Goal: Check status: Check status

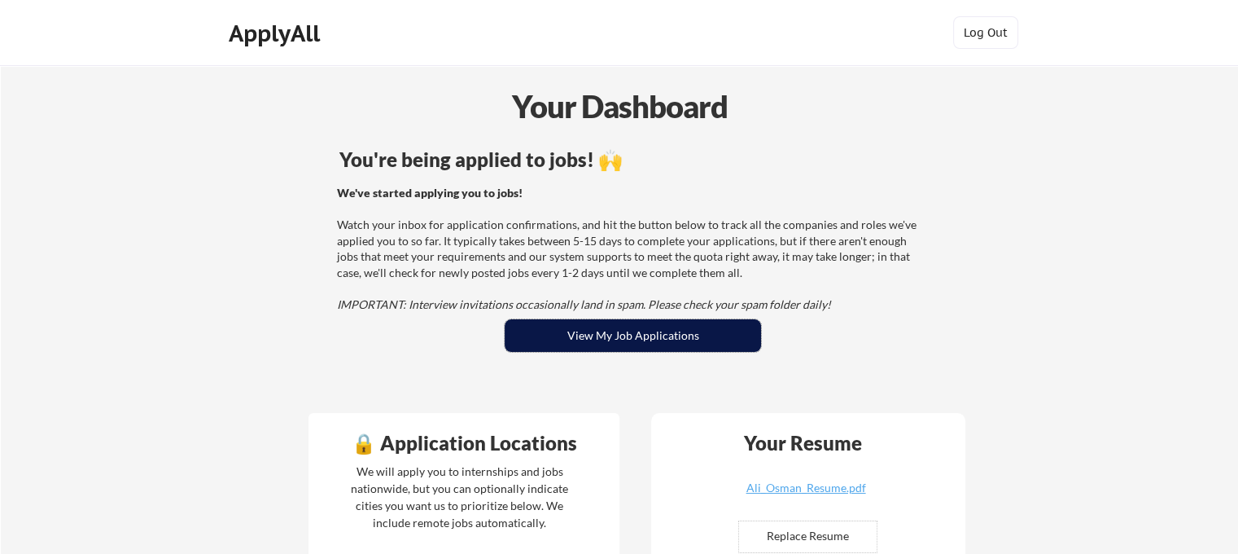
click at [620, 342] on button "View My Job Applications" at bounding box center [633, 335] width 256 height 33
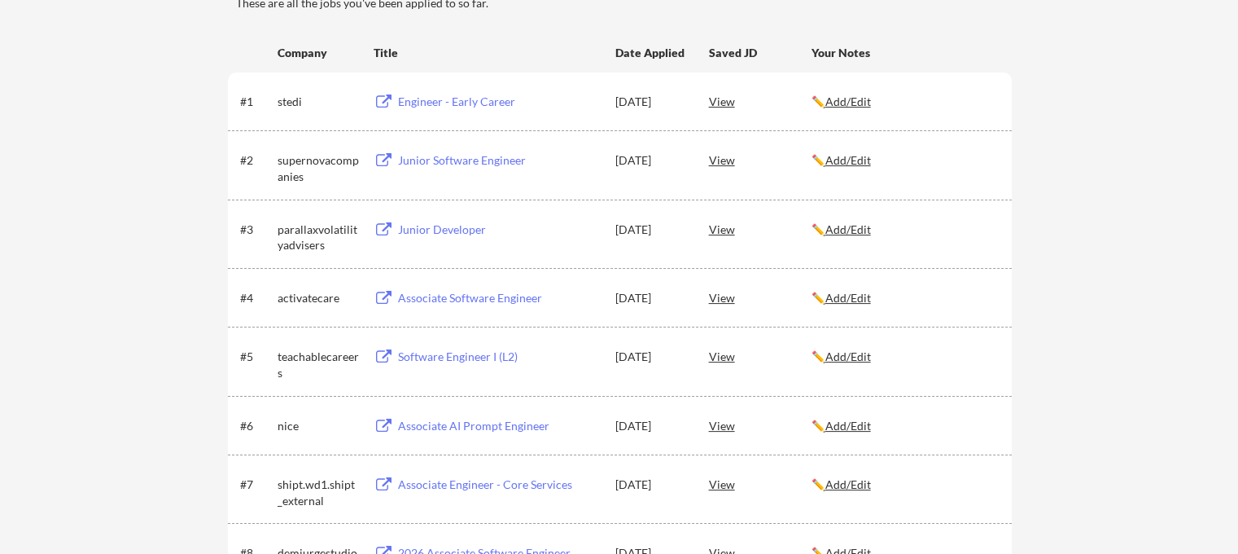
scroll to position [244, 0]
click at [725, 166] on div "View" at bounding box center [760, 161] width 103 height 29
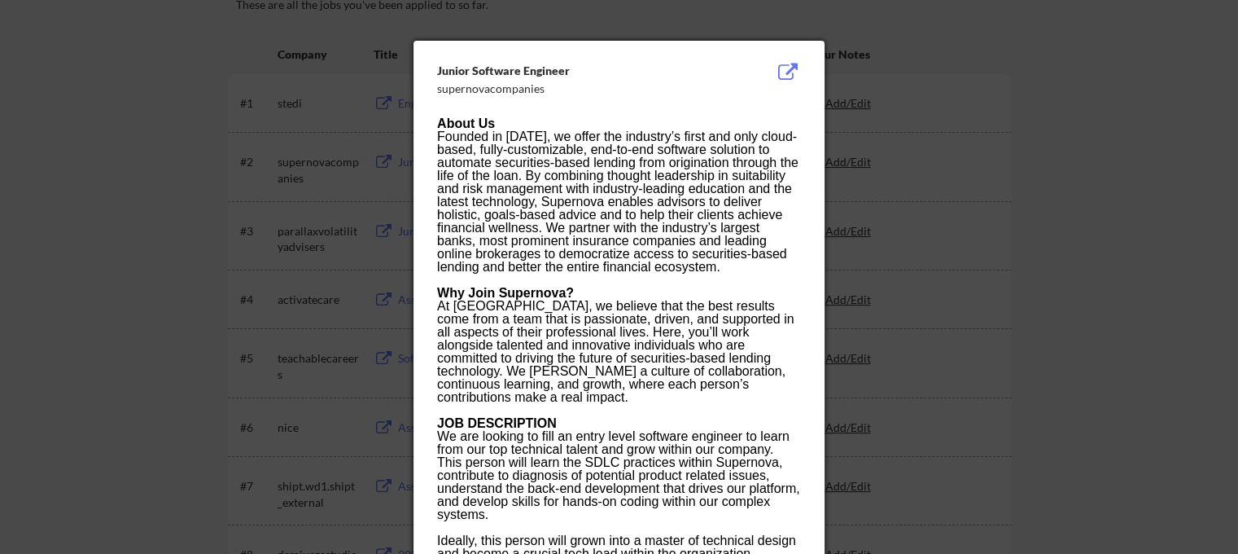
click at [910, 235] on div at bounding box center [619, 277] width 1238 height 554
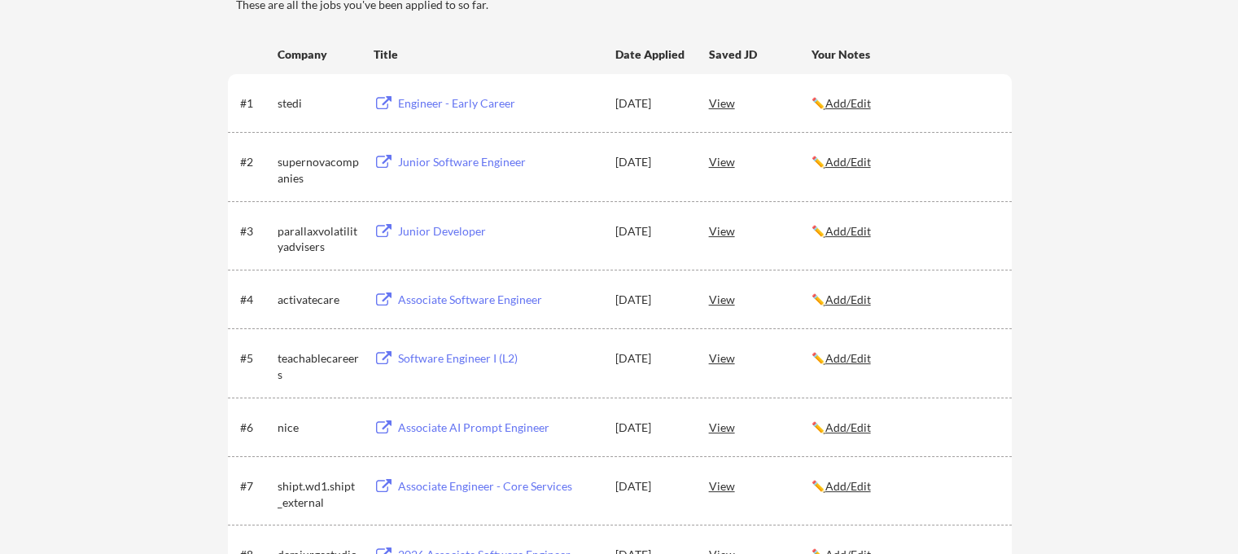
click at [391, 165] on button at bounding box center [384, 162] width 20 height 15
click at [388, 234] on button at bounding box center [384, 231] width 20 height 15
click at [479, 303] on div "Associate Software Engineer" at bounding box center [499, 299] width 202 height 16
click at [411, 353] on div "Software Engineer I (L2)" at bounding box center [499, 358] width 202 height 16
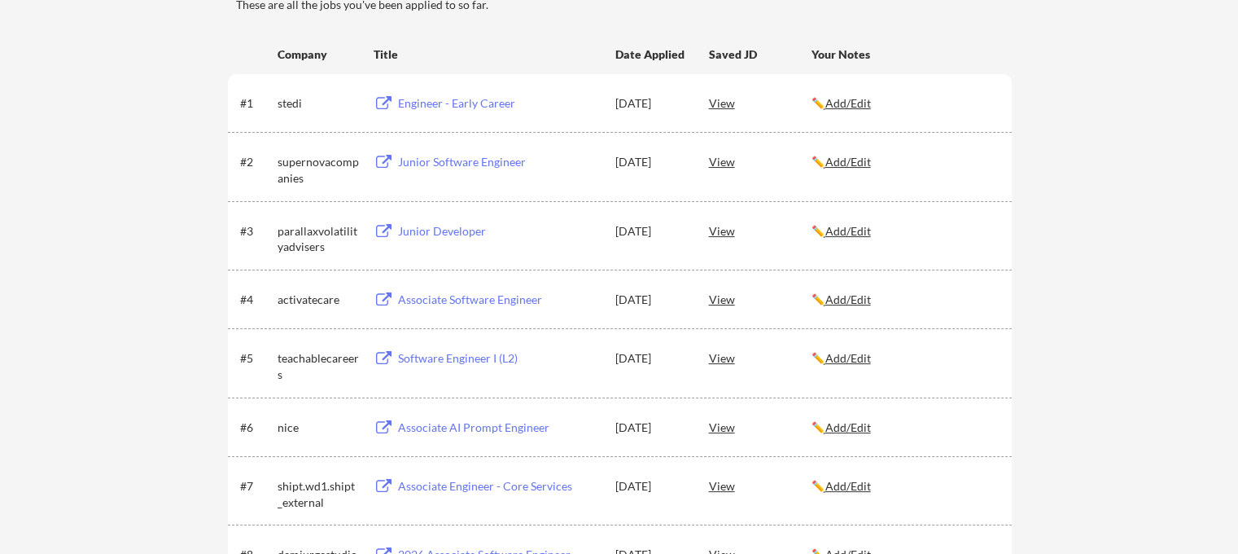
click at [392, 423] on button at bounding box center [384, 427] width 20 height 15
click at [522, 489] on div "Associate Engineer - Core Services" at bounding box center [499, 486] width 202 height 16
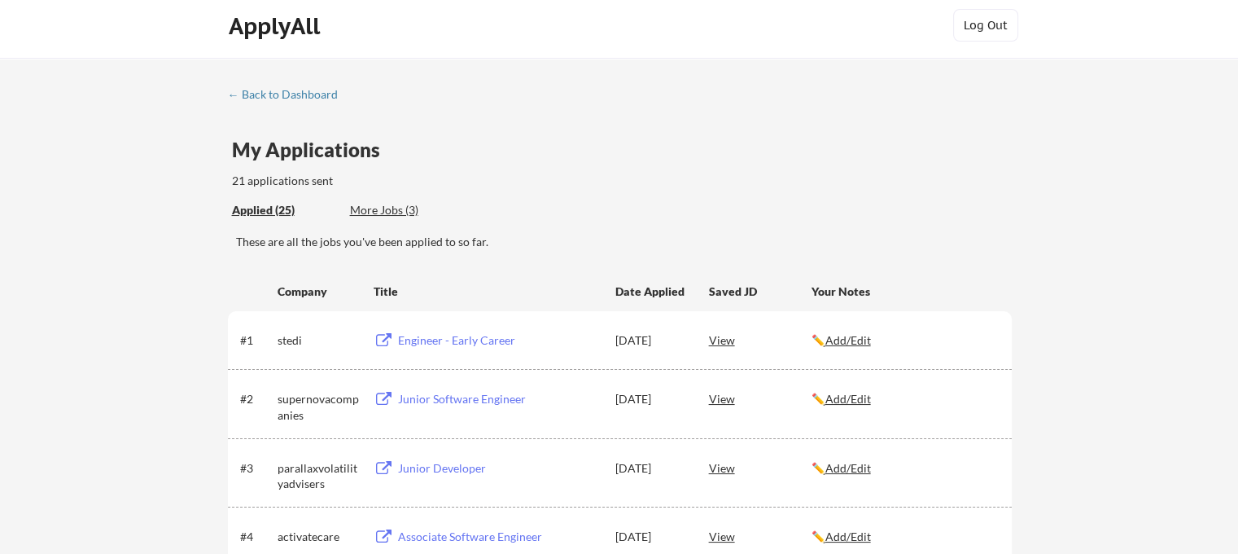
scroll to position [0, 0]
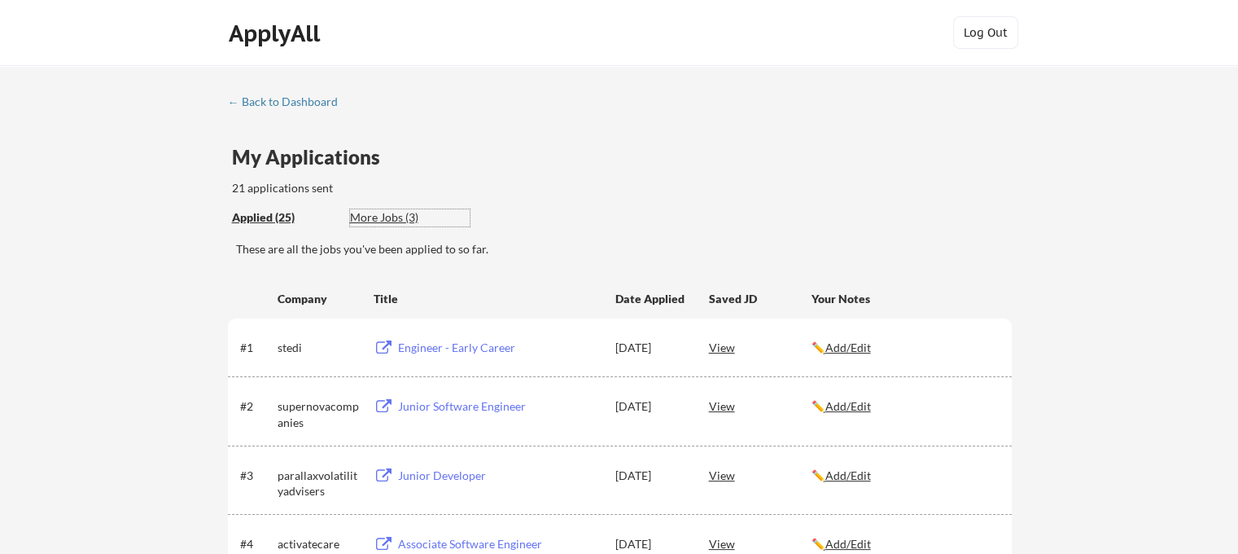
click at [393, 213] on div "More Jobs (3)" at bounding box center [410, 217] width 120 height 16
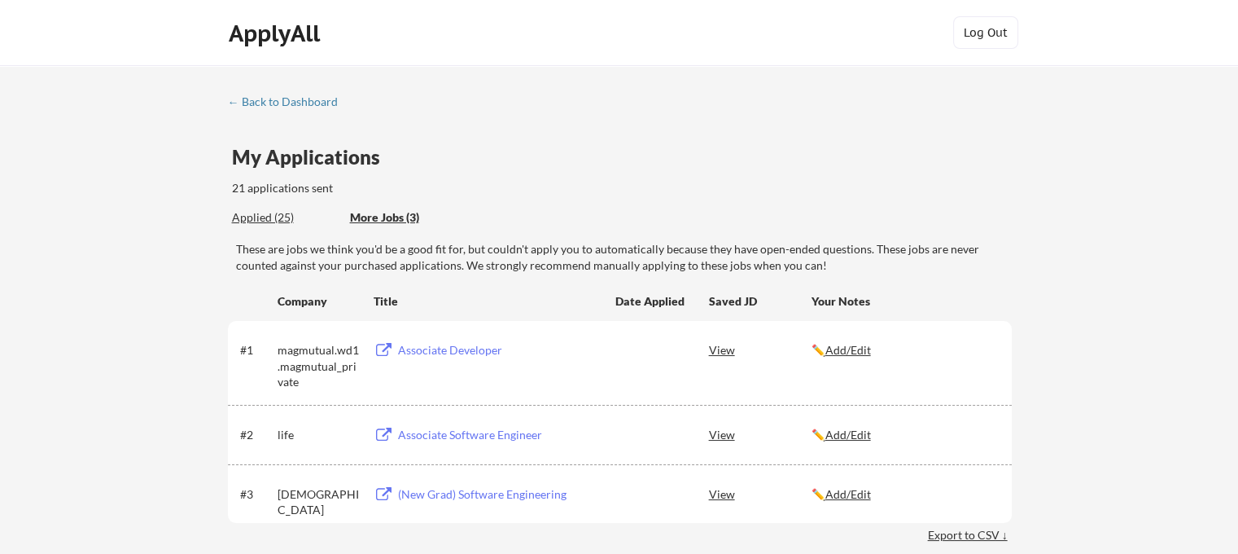
click at [295, 204] on div "Applied (25) More Jobs (3)" at bounding box center [351, 217] width 238 height 33
click at [241, 234] on div "← Back to Dashboard My Applications 21 applications sent Applied (25) More Jobs…" at bounding box center [620, 337] width 814 height 484
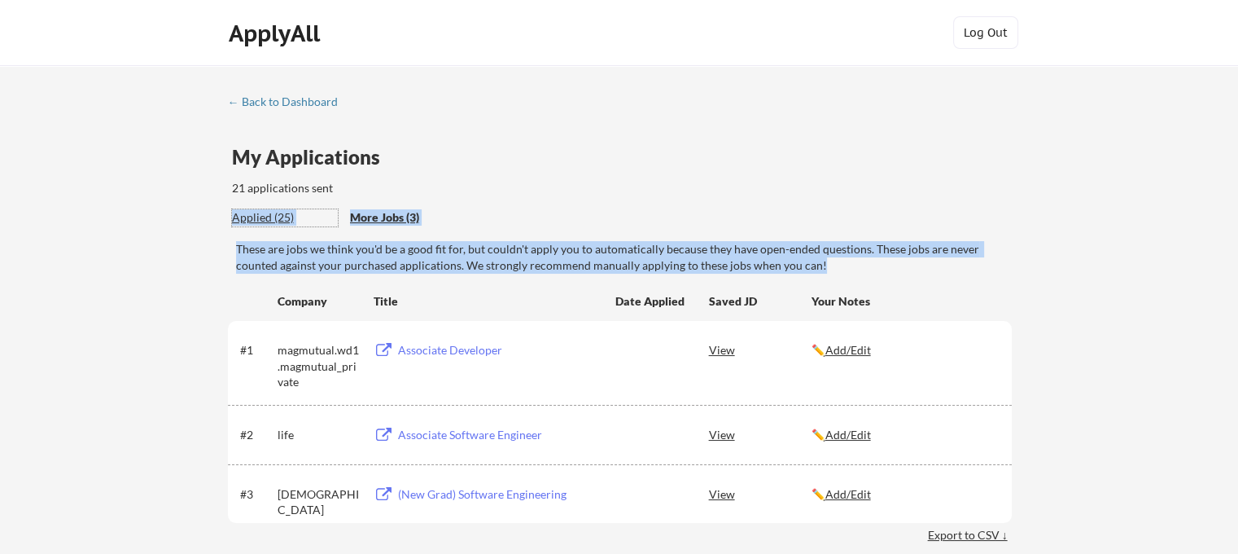
click at [250, 217] on div "Applied (25)" at bounding box center [285, 217] width 106 height 16
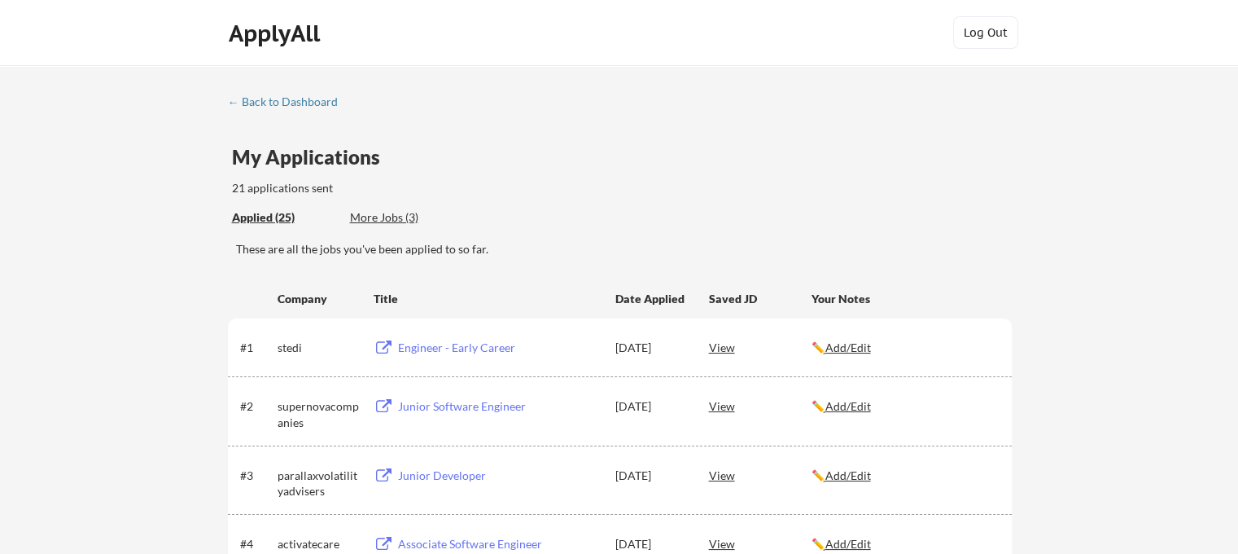
click at [322, 105] on div "← Back to Dashboard" at bounding box center [289, 101] width 122 height 11
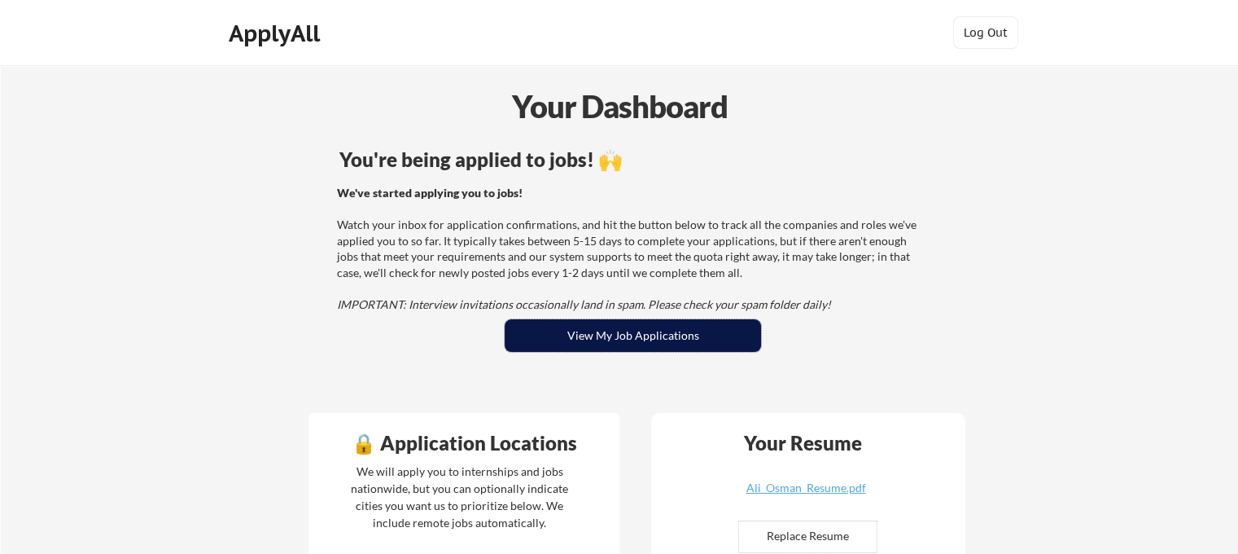
click at [570, 340] on button "View My Job Applications" at bounding box center [633, 335] width 256 height 33
